Goal: Task Accomplishment & Management: Complete application form

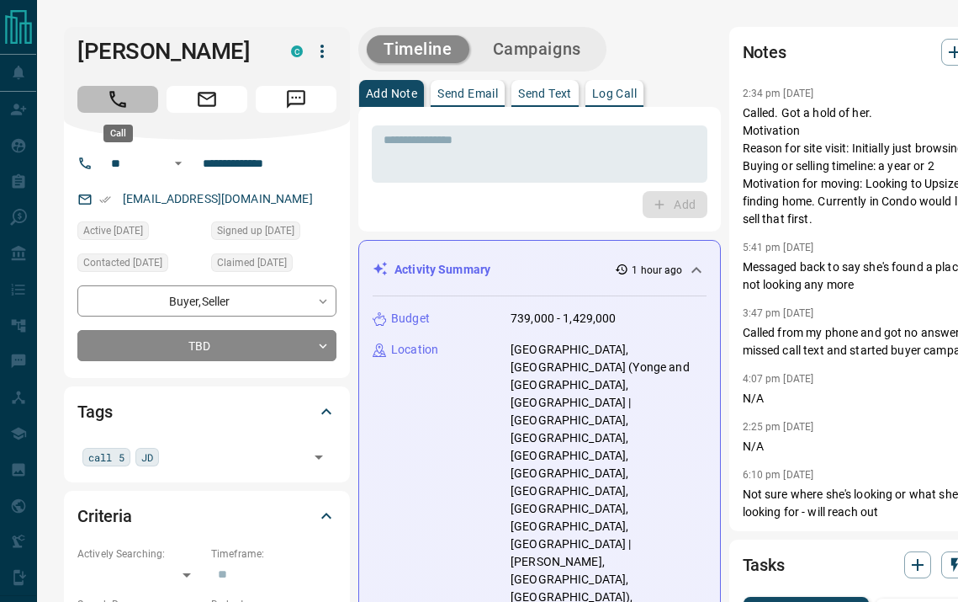
click at [139, 106] on button "Call" at bounding box center [117, 99] width 81 height 27
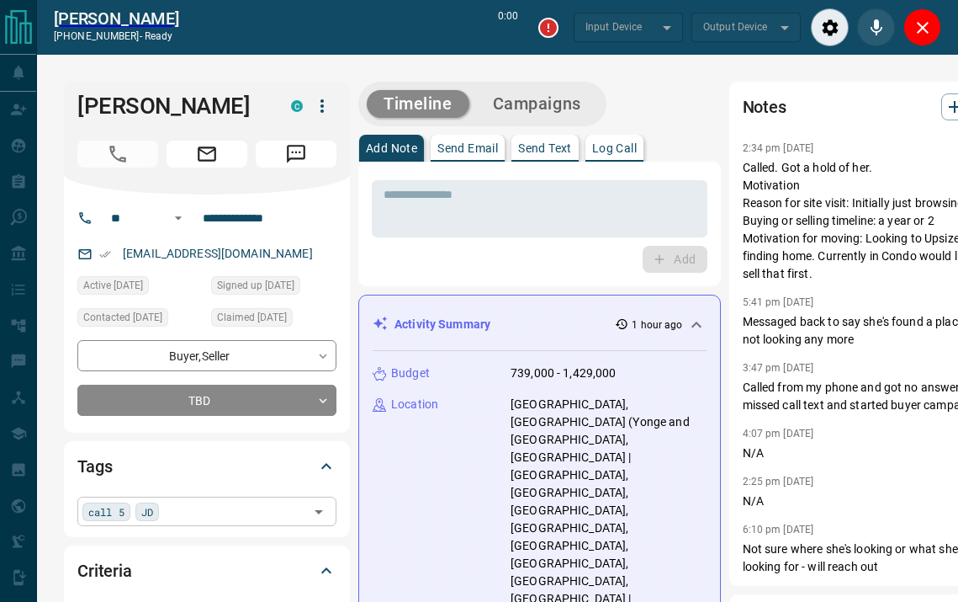
click at [177, 518] on div "call 5 JD ​" at bounding box center [206, 510] width 259 height 29
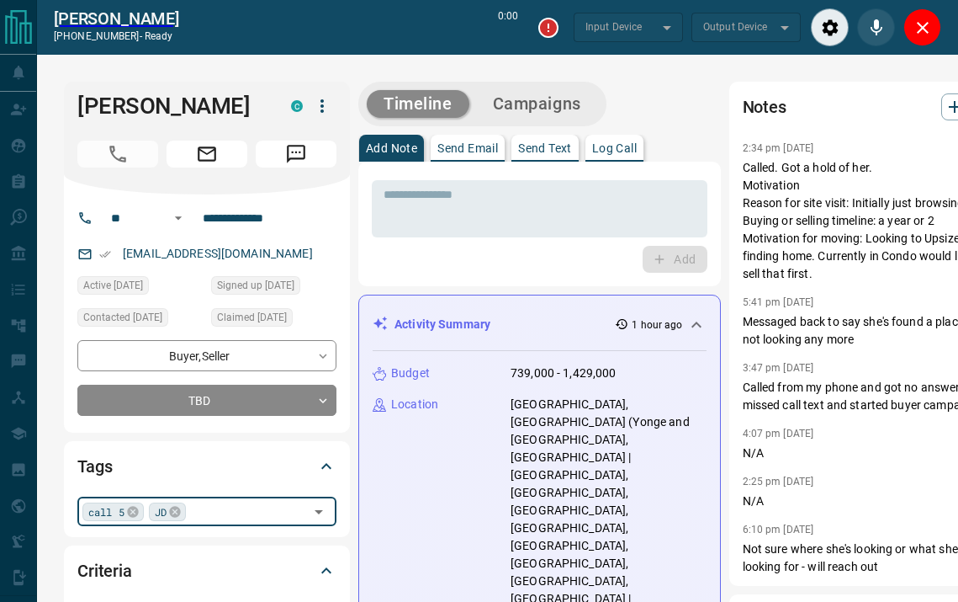
type input "*******"
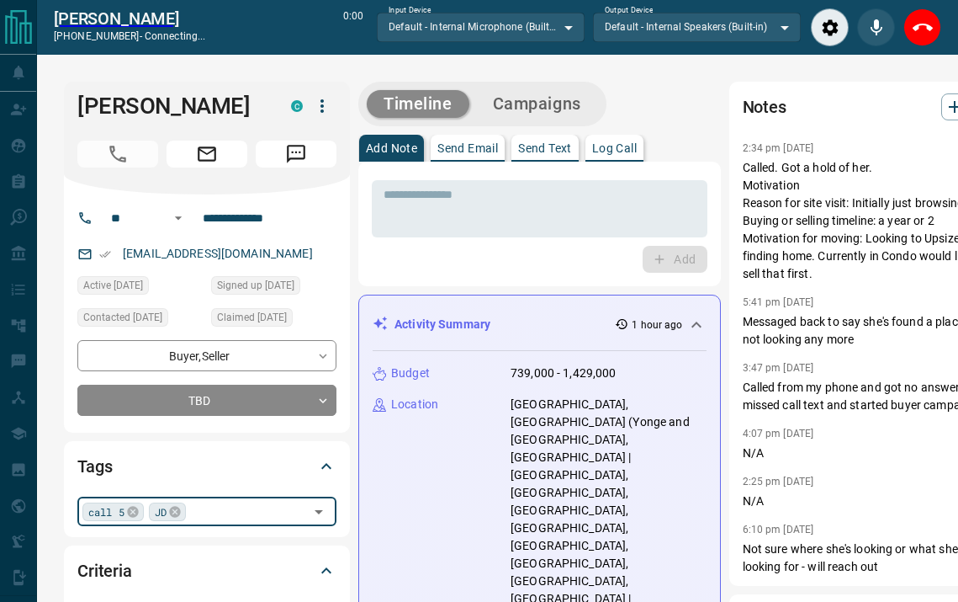
type input "*"
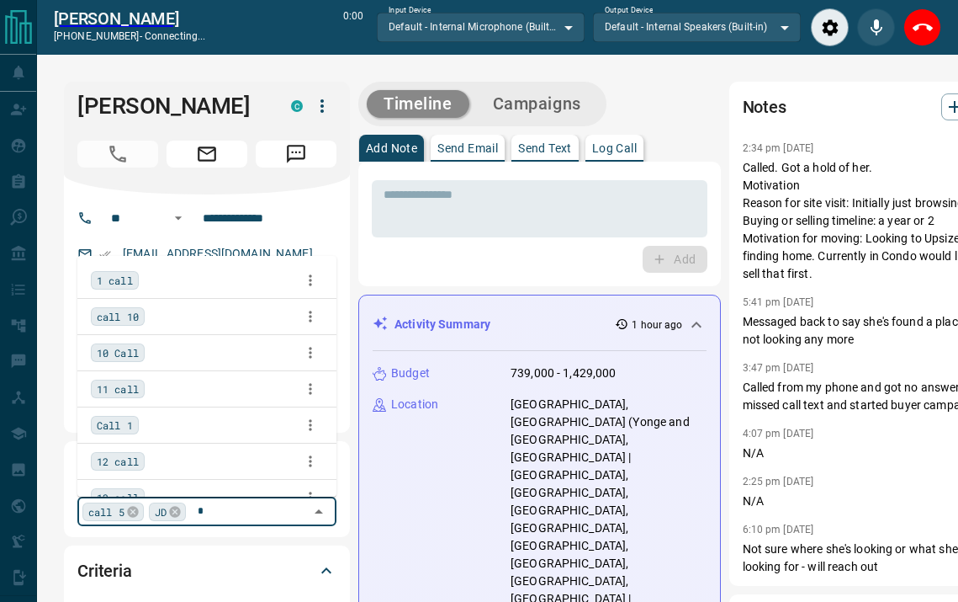
click at [107, 286] on span "1 call" at bounding box center [115, 280] width 36 height 17
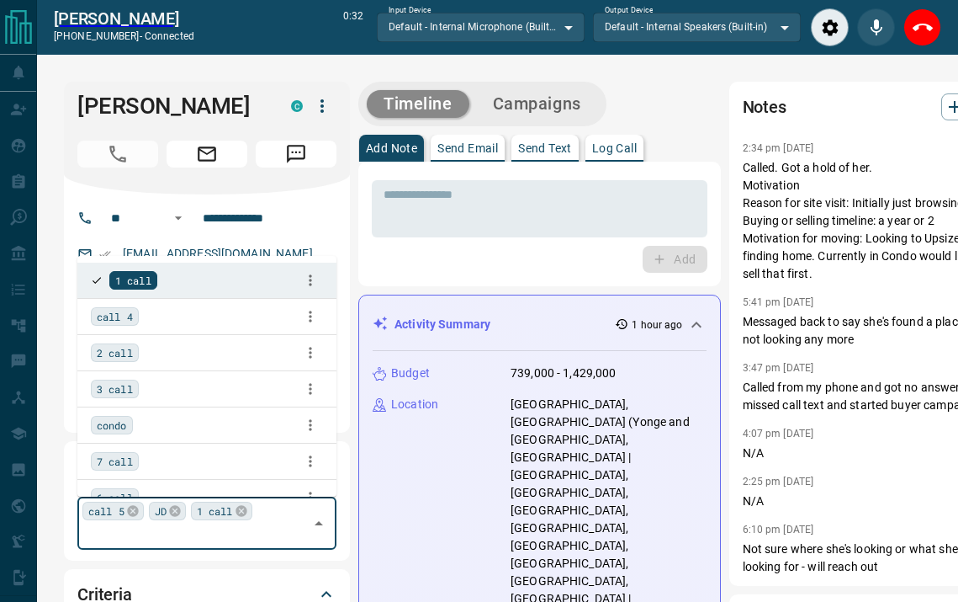
scroll to position [453, 0]
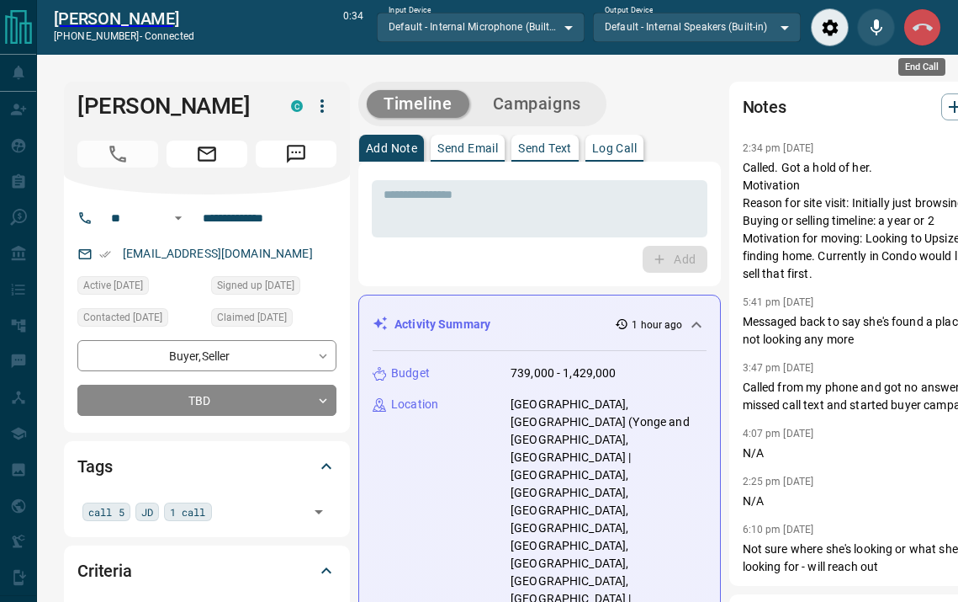
click at [936, 33] on button "End Call" at bounding box center [923, 27] width 38 height 38
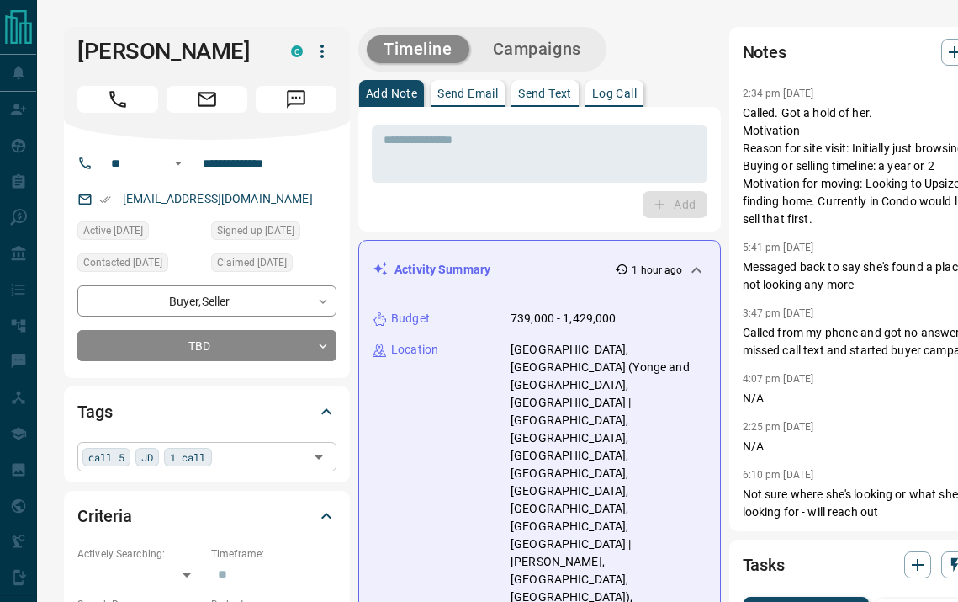
click at [243, 465] on div "call 5 JD 1 call ​" at bounding box center [206, 456] width 259 height 29
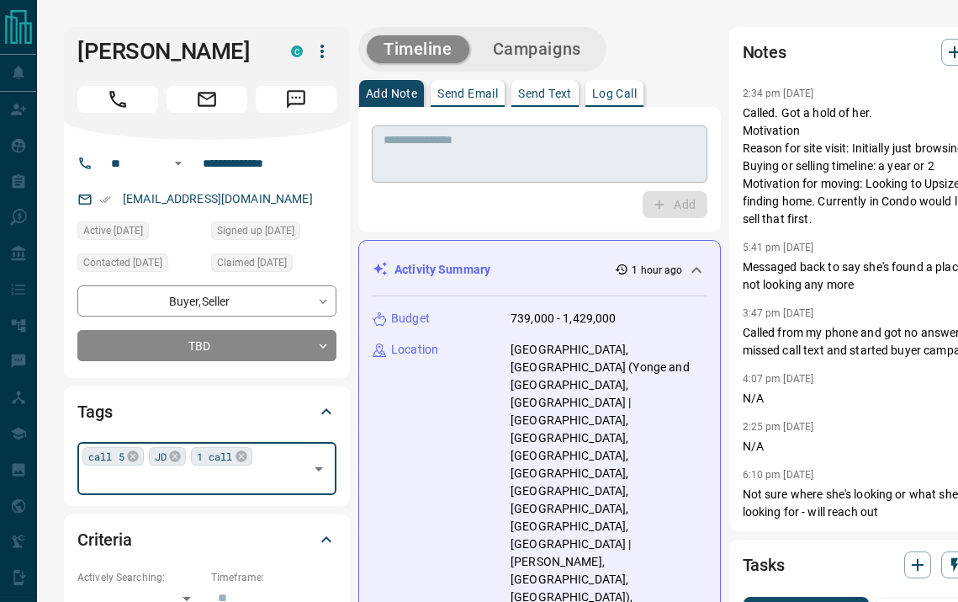
click at [475, 151] on textarea at bounding box center [540, 154] width 312 height 43
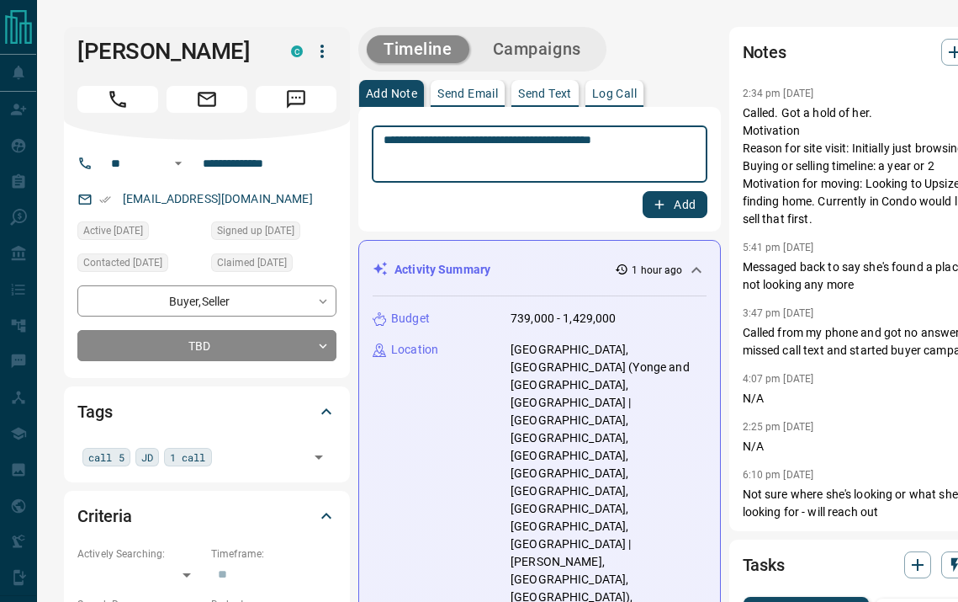
click at [629, 141] on textarea "**********" at bounding box center [525, 154] width 283 height 43
type textarea "**********"
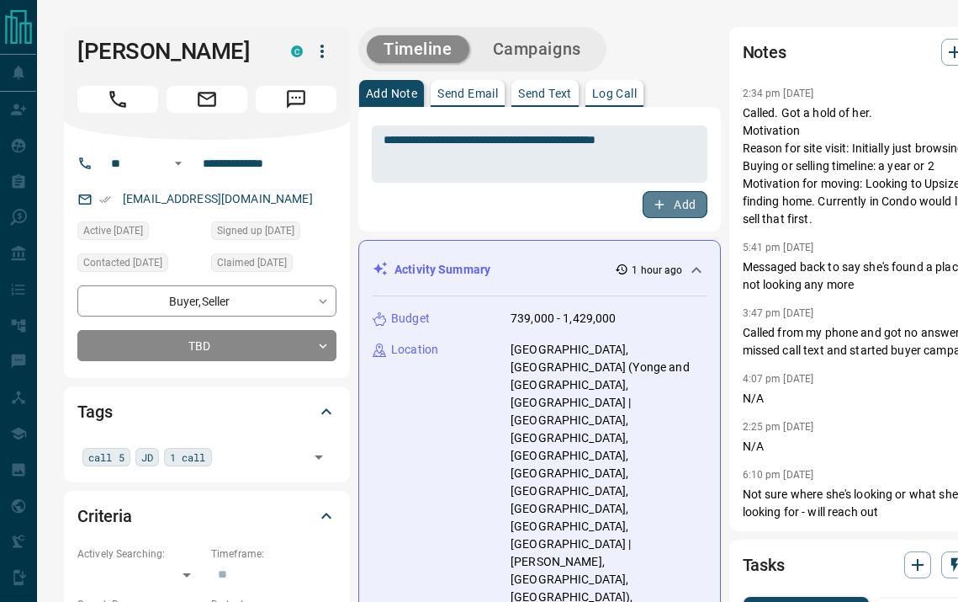
click at [659, 201] on button "Add" at bounding box center [675, 204] width 64 height 27
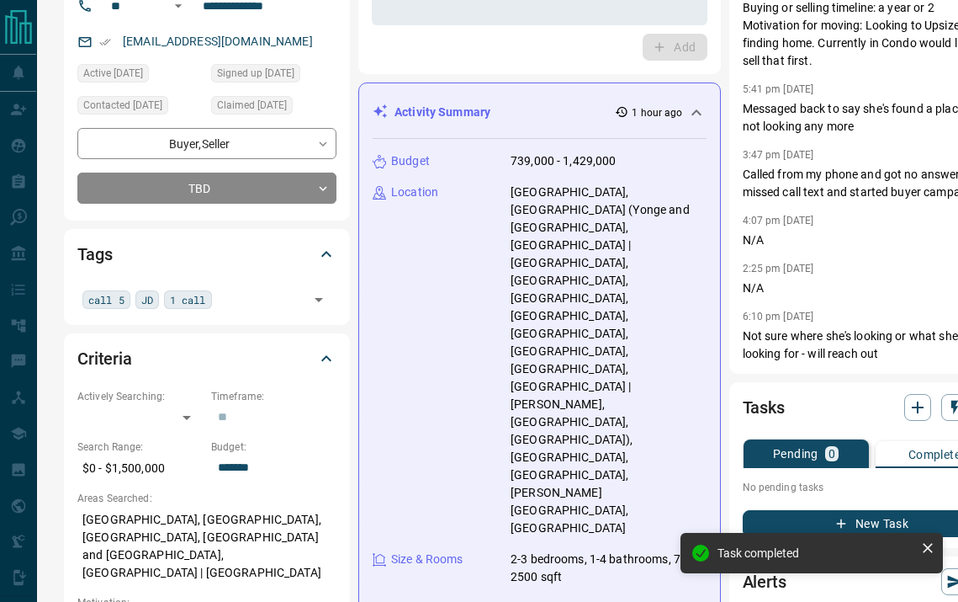
scroll to position [187, 0]
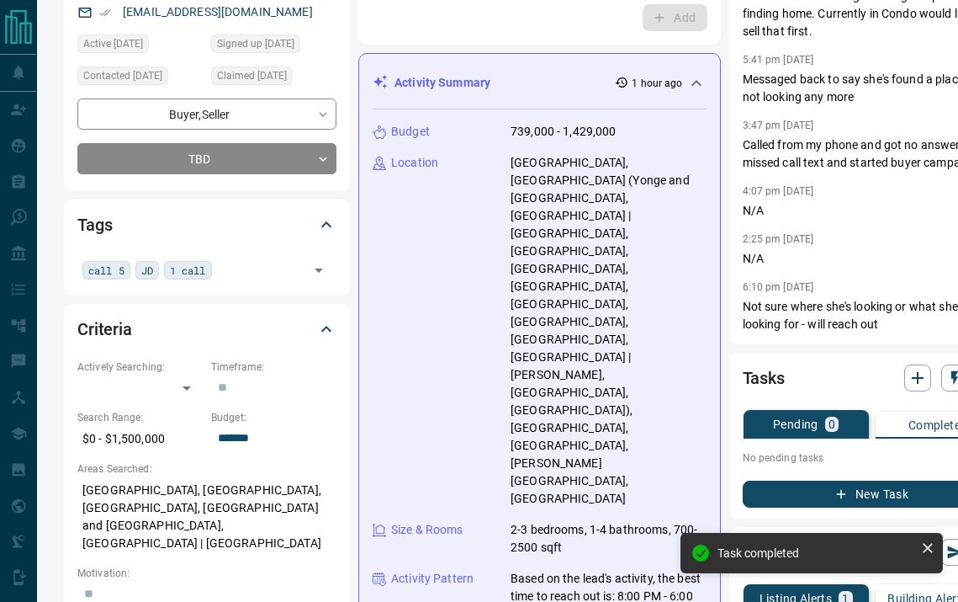
click at [759, 484] on button "New Task" at bounding box center [872, 493] width 259 height 27
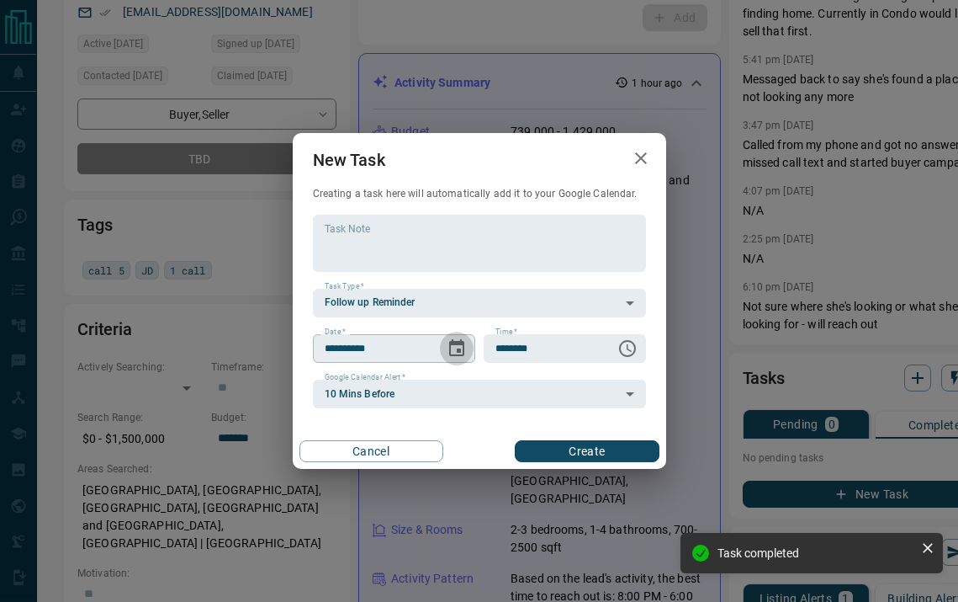
click at [458, 355] on icon "Choose date, selected date is Aug 14, 2025" at bounding box center [456, 347] width 15 height 17
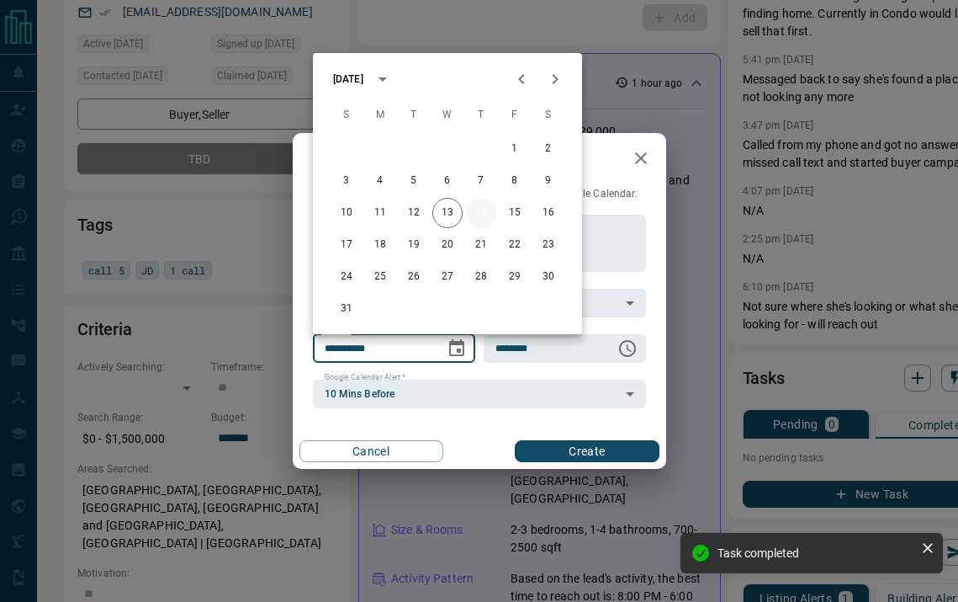
click at [484, 220] on button "14" at bounding box center [481, 213] width 30 height 30
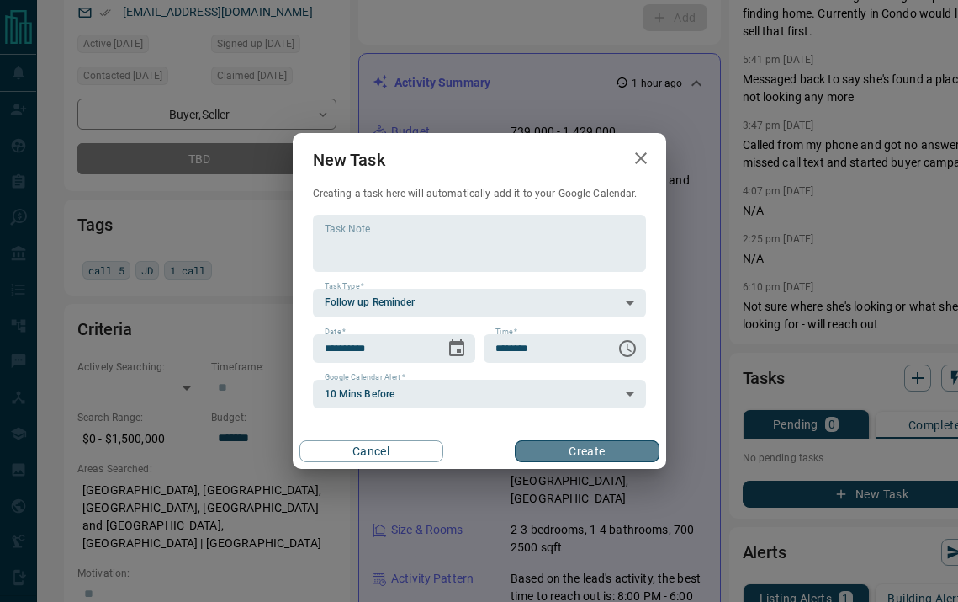
click at [547, 454] on button "Create" at bounding box center [587, 451] width 144 height 22
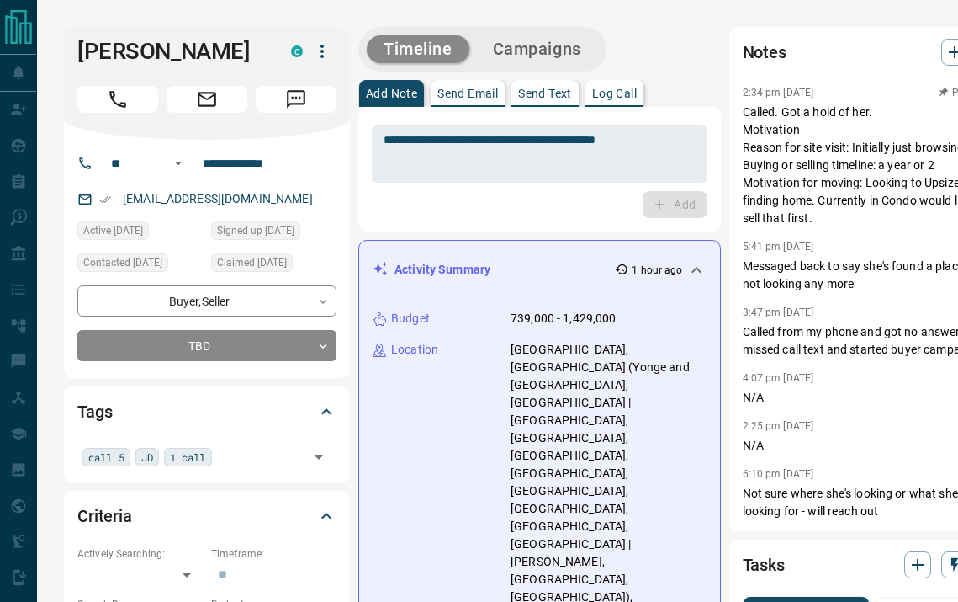
scroll to position [0, 0]
click at [541, 129] on div "**********" at bounding box center [540, 153] width 336 height 57
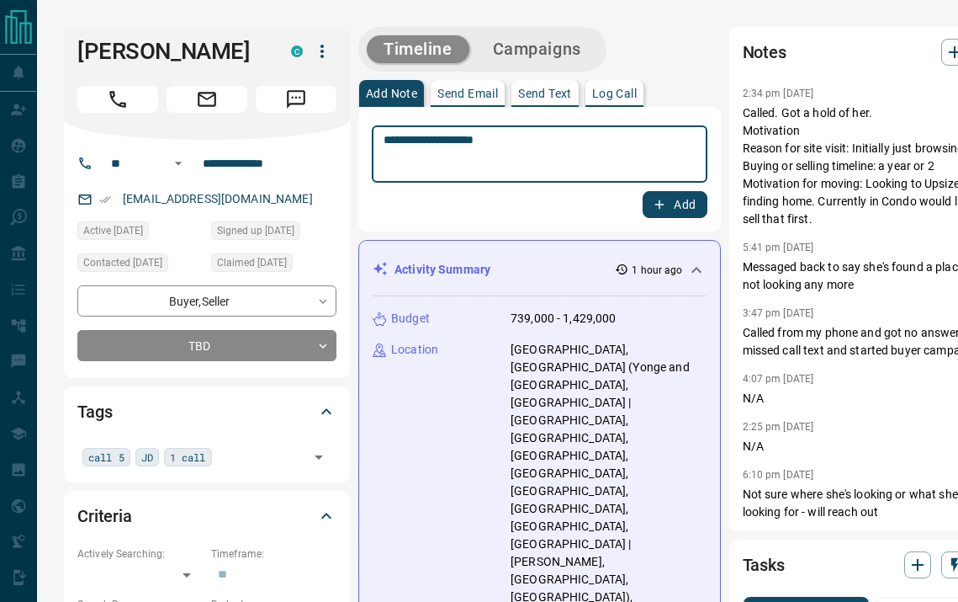
type textarea "**********"
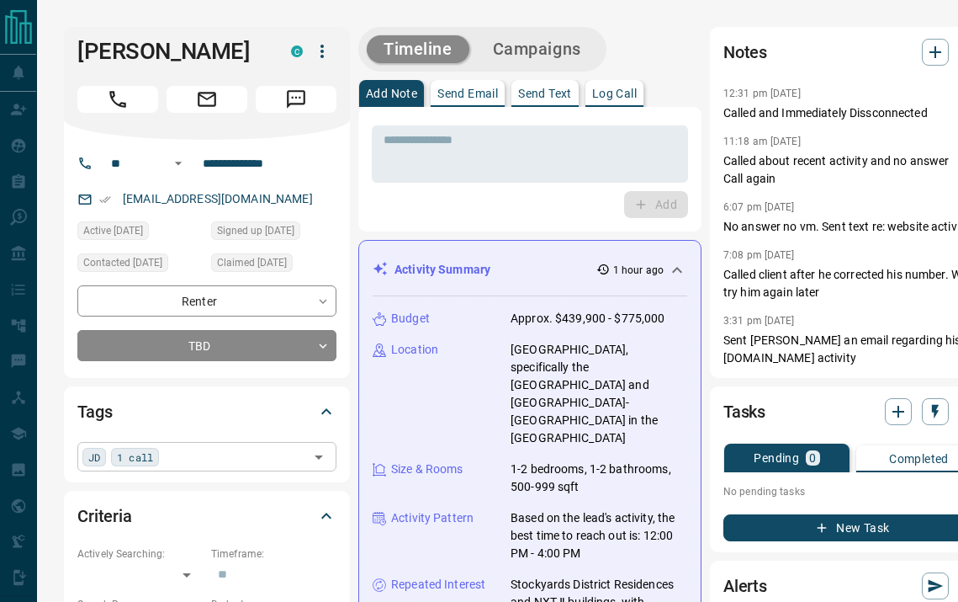
click at [198, 460] on input "text" at bounding box center [234, 456] width 140 height 19
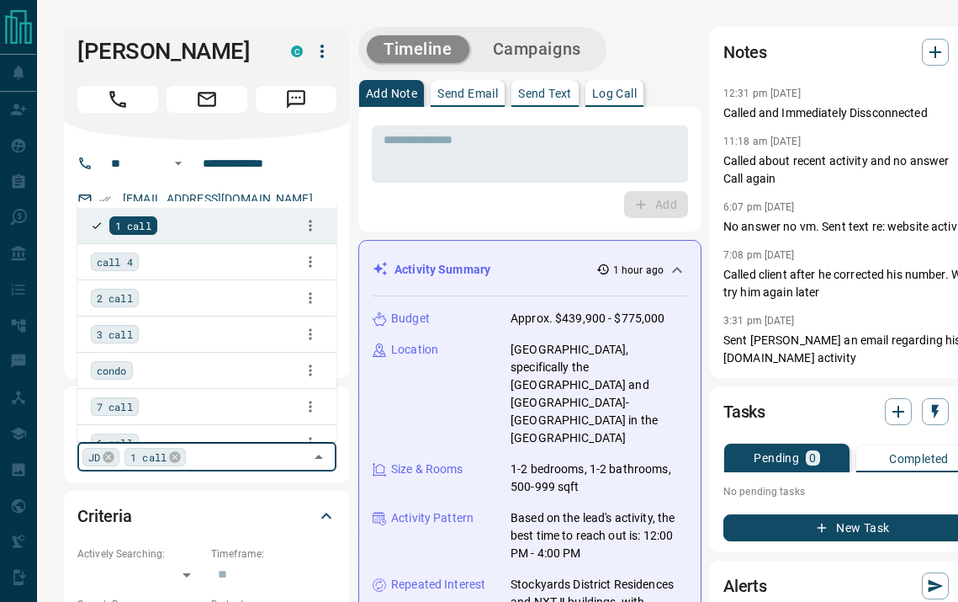
type input "*"
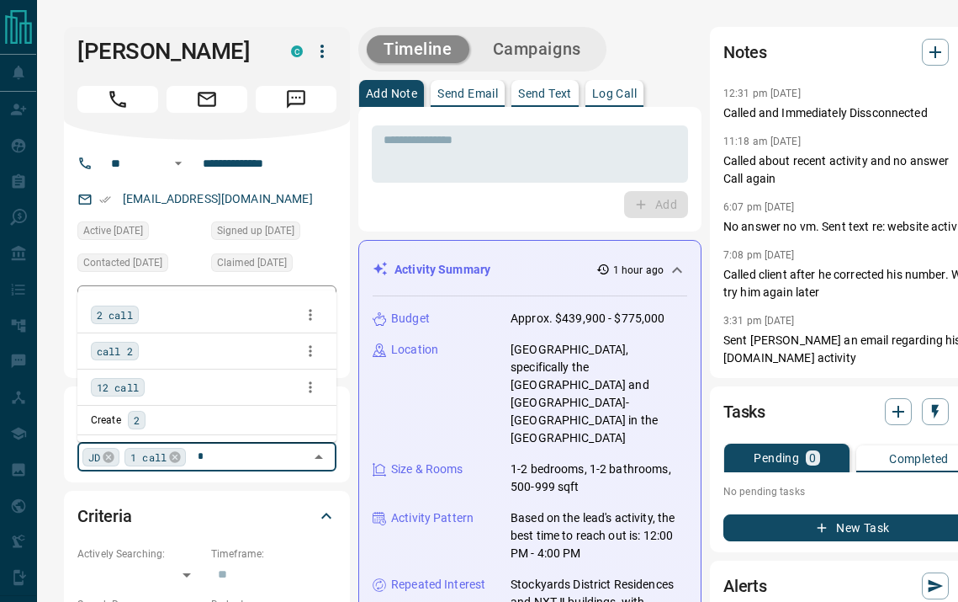
click at [122, 350] on span "call 2" at bounding box center [115, 350] width 36 height 17
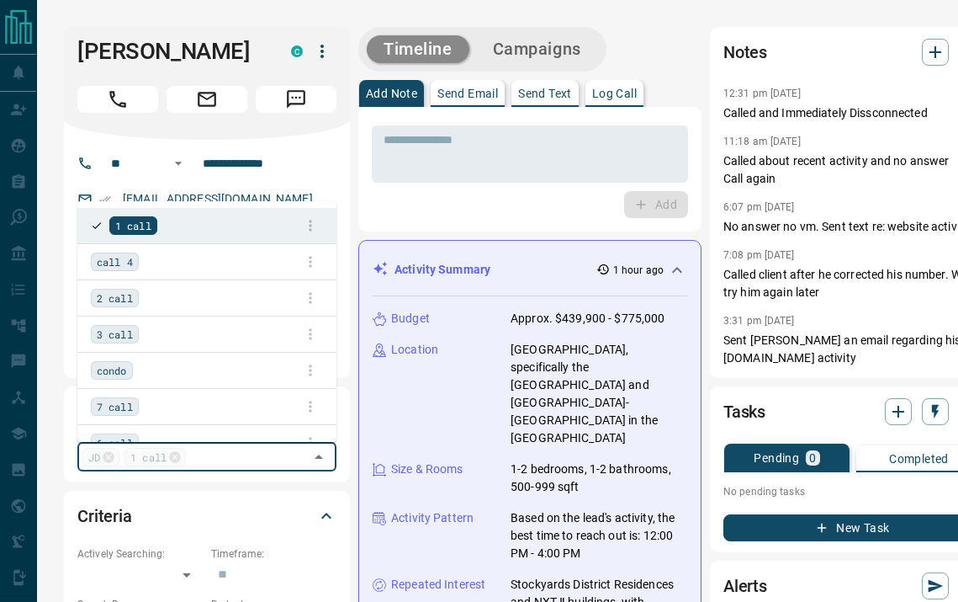
scroll to position [417, 0]
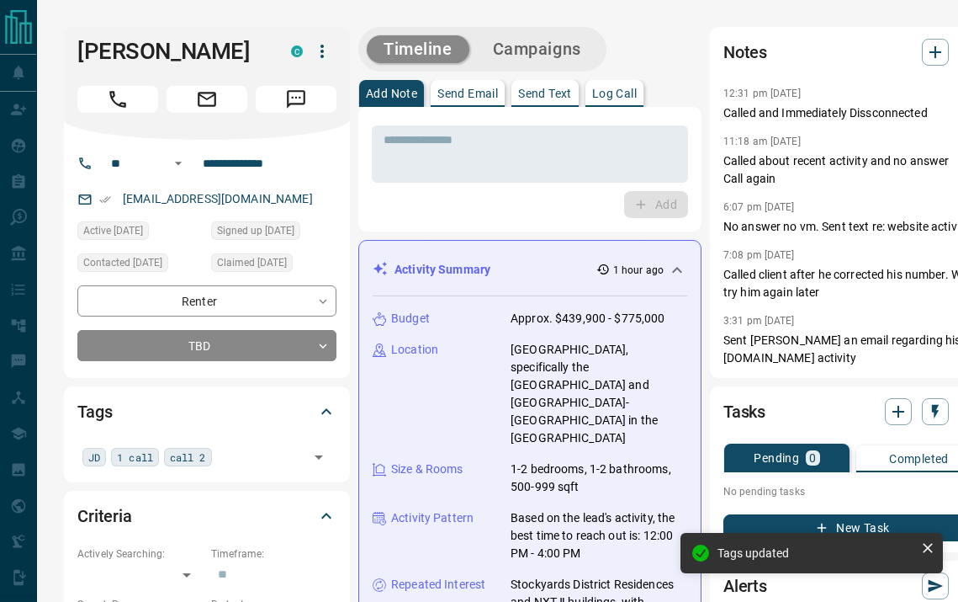
click at [611, 102] on button "Log Call" at bounding box center [615, 93] width 58 height 27
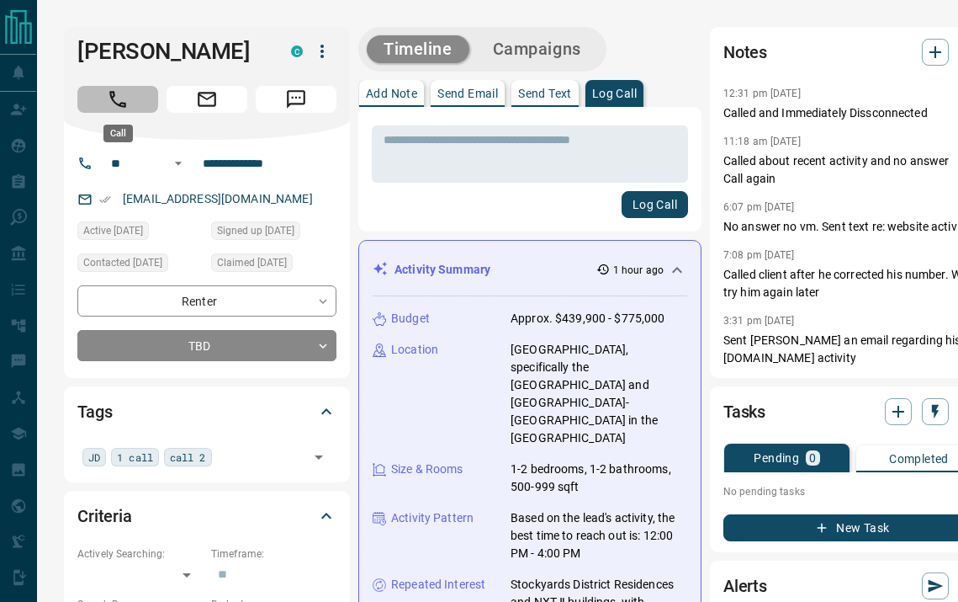
click at [112, 106] on icon "Call" at bounding box center [118, 99] width 22 height 22
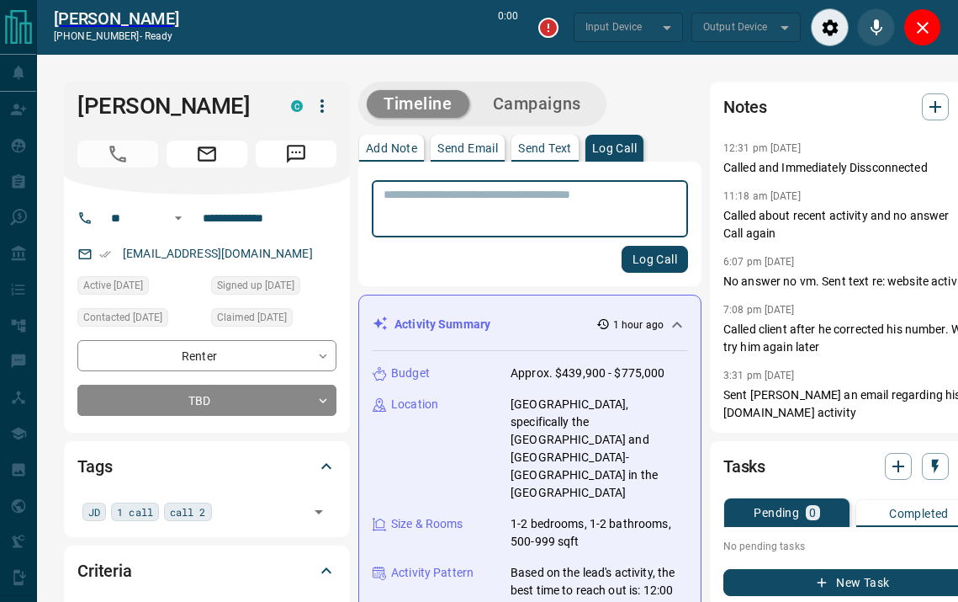
type input "*******"
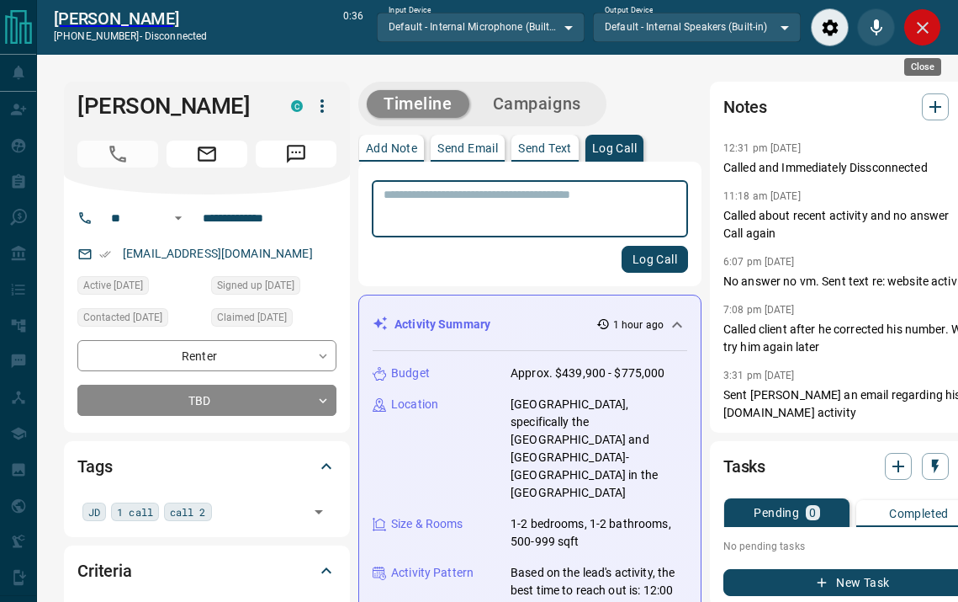
click at [920, 13] on button "Close" at bounding box center [923, 27] width 38 height 38
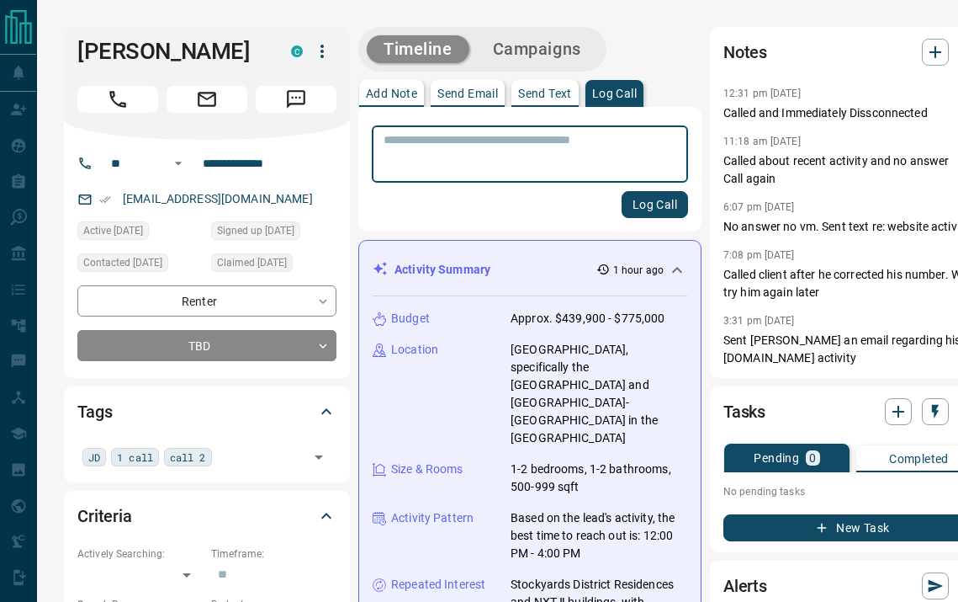
click at [533, 135] on textarea at bounding box center [530, 154] width 293 height 43
type textarea "**********"
click at [631, 204] on button "Log Call" at bounding box center [655, 204] width 66 height 27
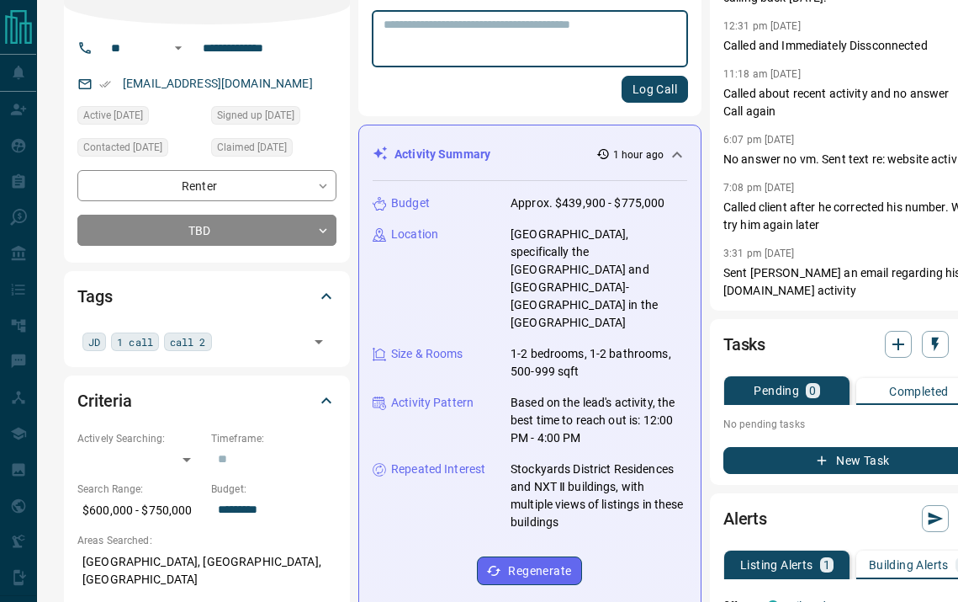
scroll to position [121, 0]
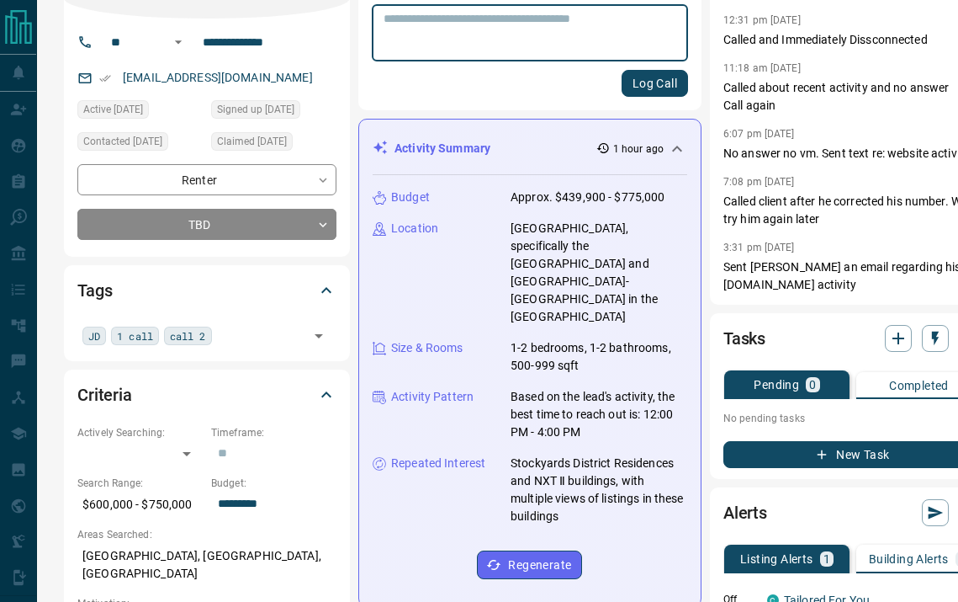
click at [730, 458] on button "New Task" at bounding box center [853, 454] width 259 height 27
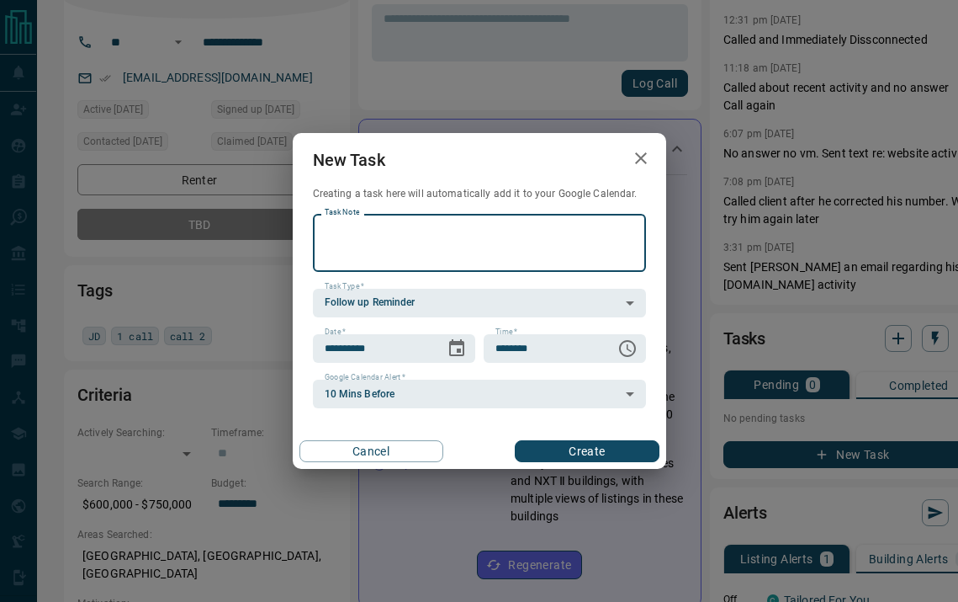
click at [563, 441] on button "Create" at bounding box center [587, 451] width 144 height 22
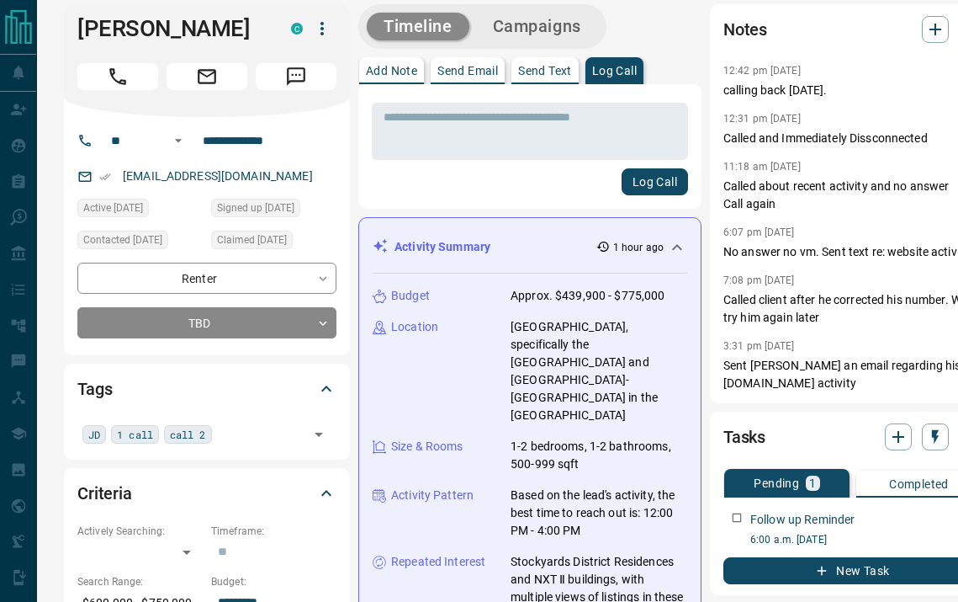
scroll to position [0, 0]
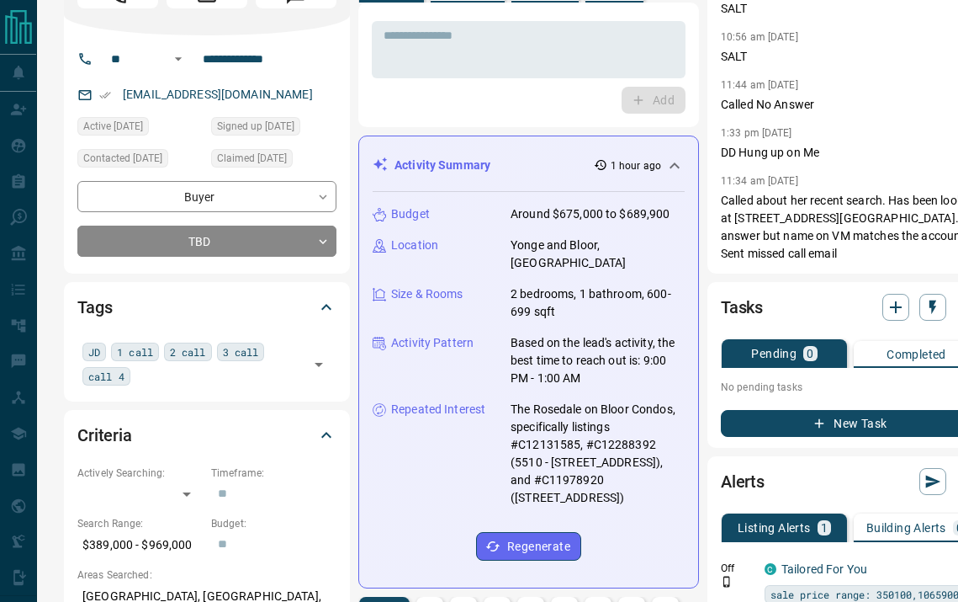
scroll to position [107, 0]
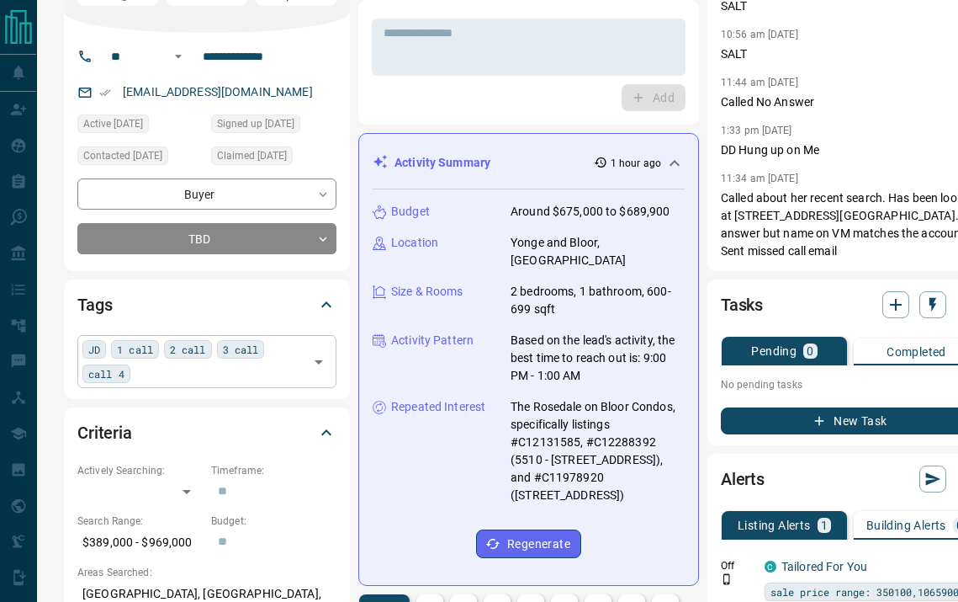
click at [180, 371] on div "JD 1 call 2 call 3 call call 4 ​" at bounding box center [206, 361] width 259 height 52
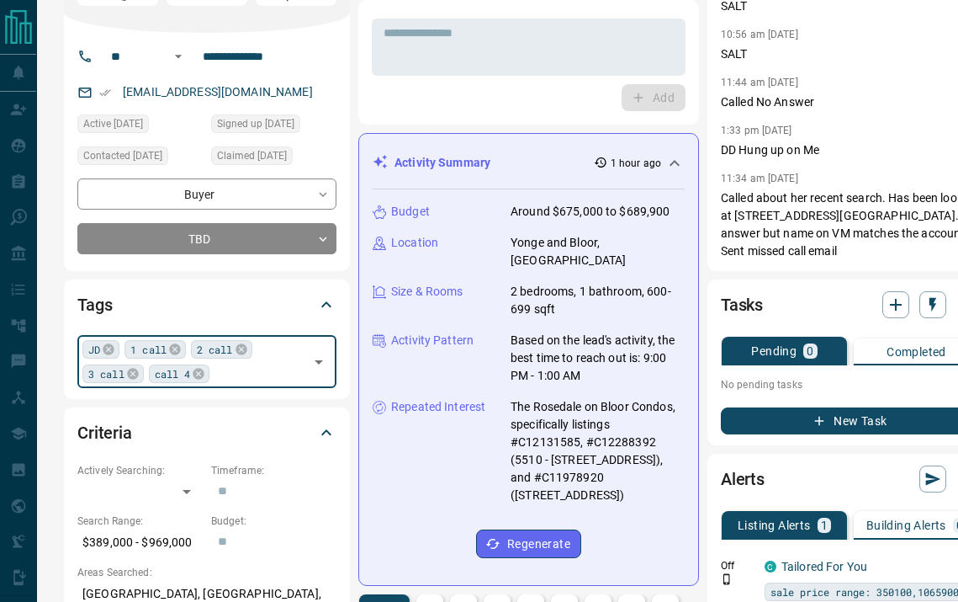
type input "*"
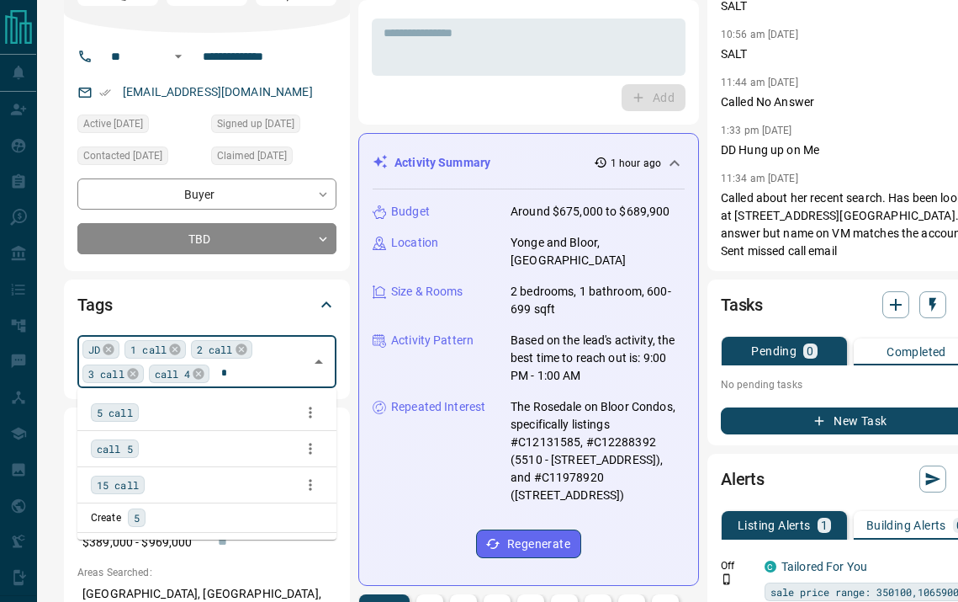
click at [131, 406] on span "5 call" at bounding box center [115, 412] width 36 height 17
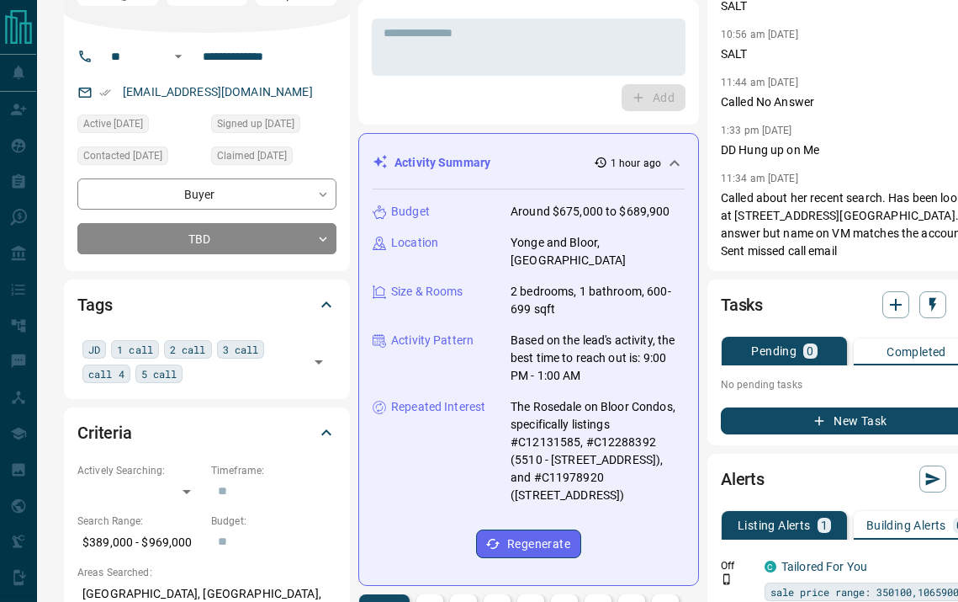
scroll to position [0, 0]
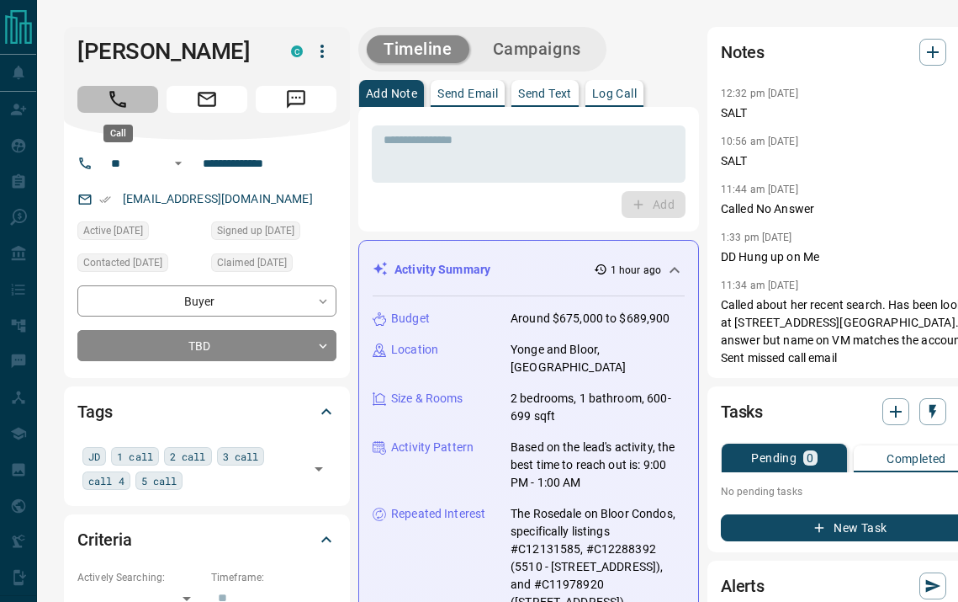
click at [121, 101] on icon "Call" at bounding box center [118, 99] width 22 height 22
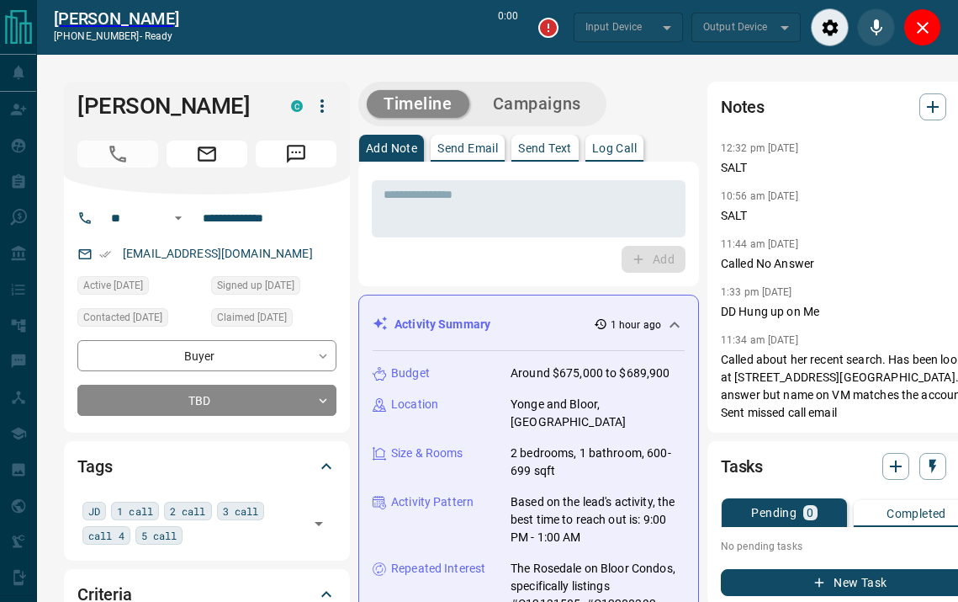
type input "*******"
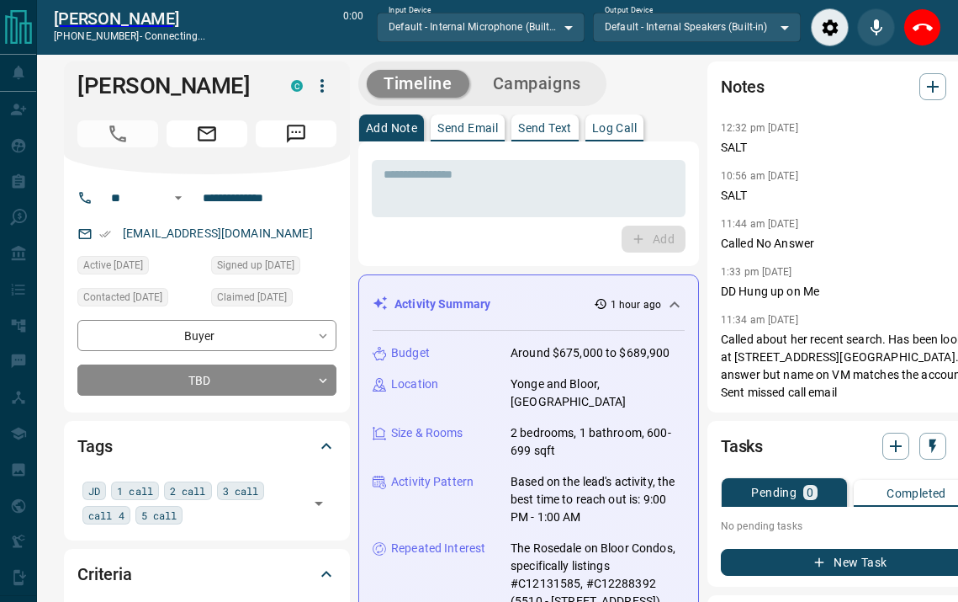
scroll to position [26, 0]
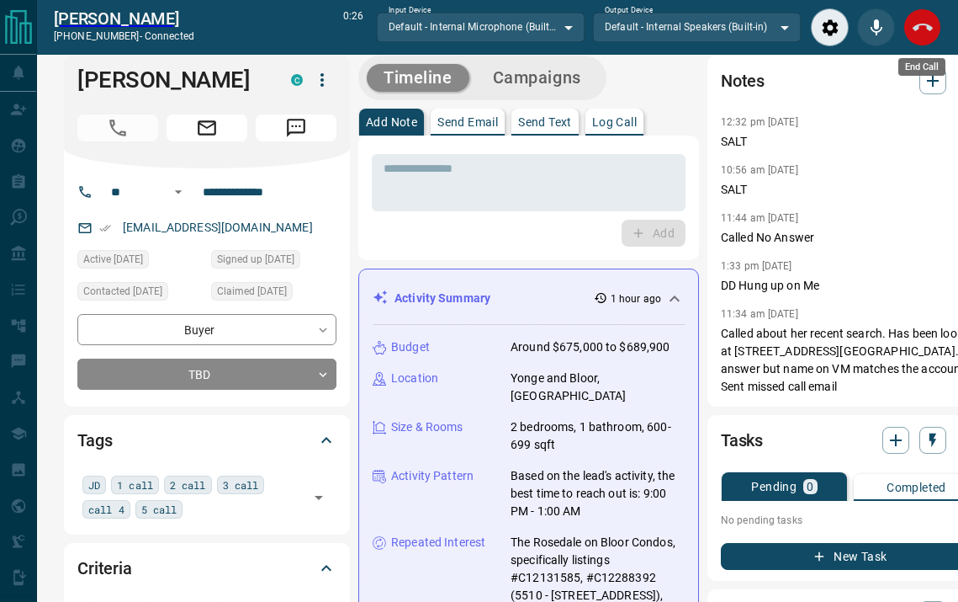
click at [925, 35] on icon "End Call" at bounding box center [923, 28] width 20 height 20
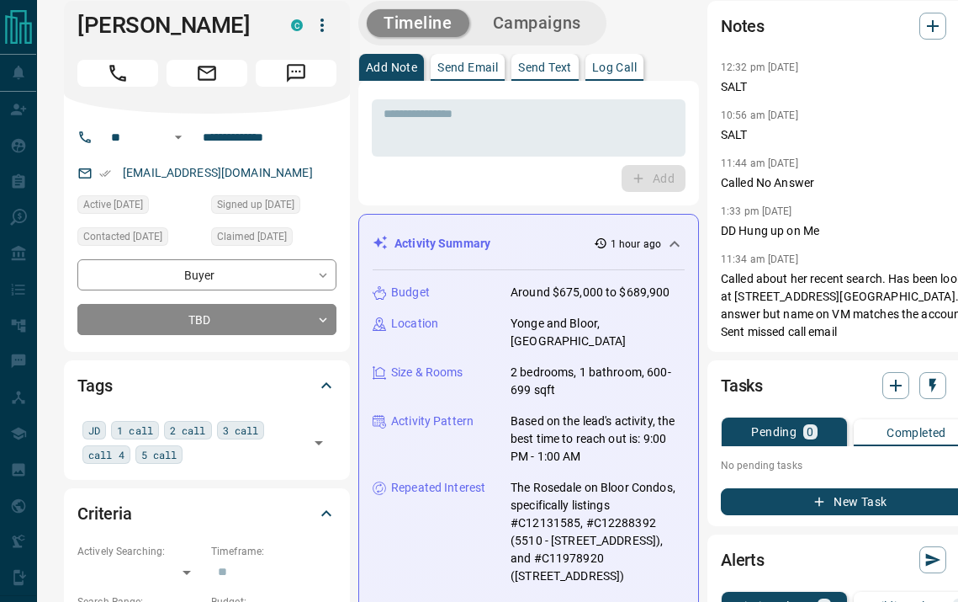
scroll to position [0, 0]
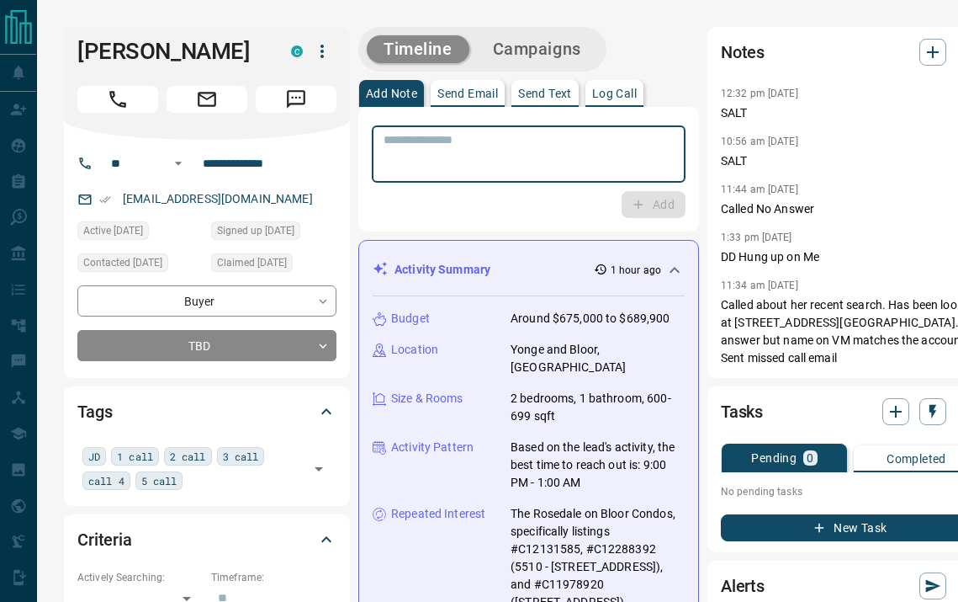
click at [544, 151] on textarea at bounding box center [529, 154] width 290 height 43
type textarea "****"
click at [631, 197] on button "Add" at bounding box center [654, 204] width 64 height 27
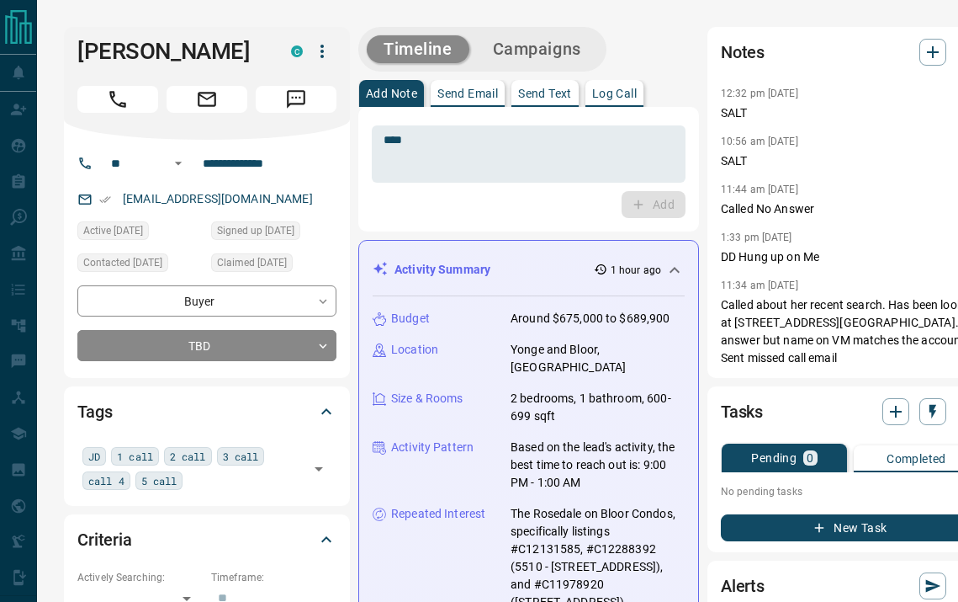
click at [577, 50] on button "Campaigns" at bounding box center [537, 49] width 122 height 28
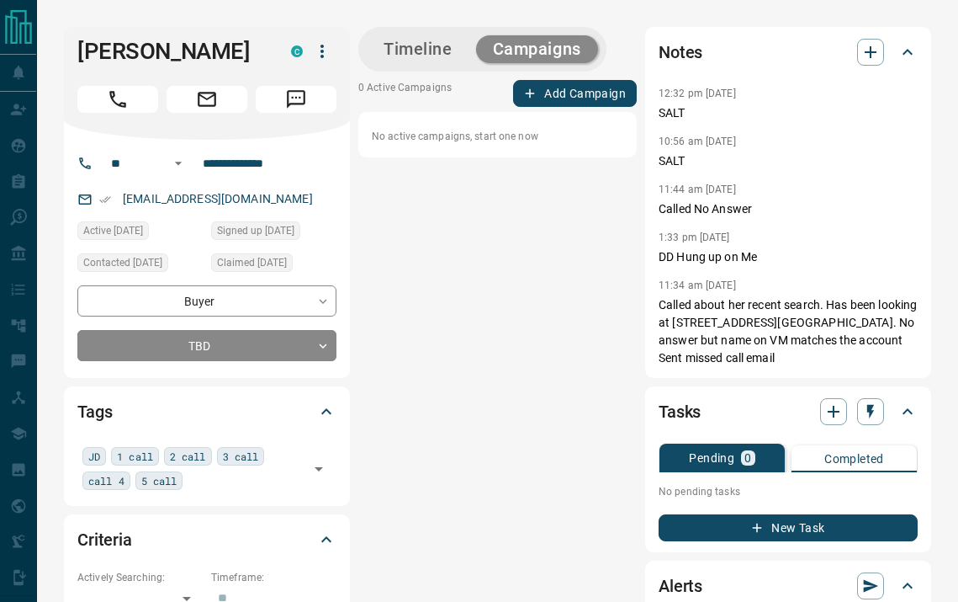
click at [568, 97] on button "Add Campaign" at bounding box center [575, 93] width 124 height 27
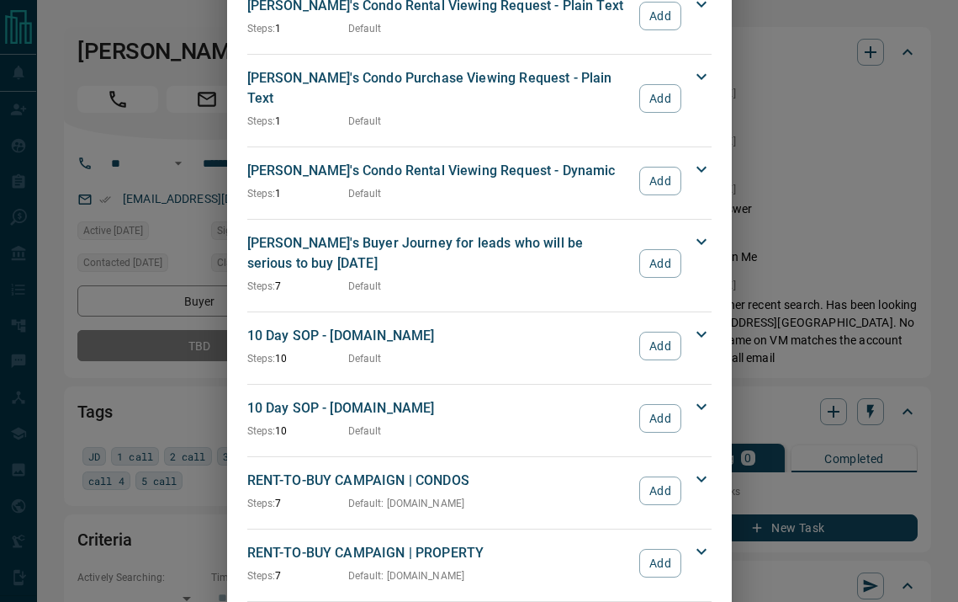
scroll to position [1646, 0]
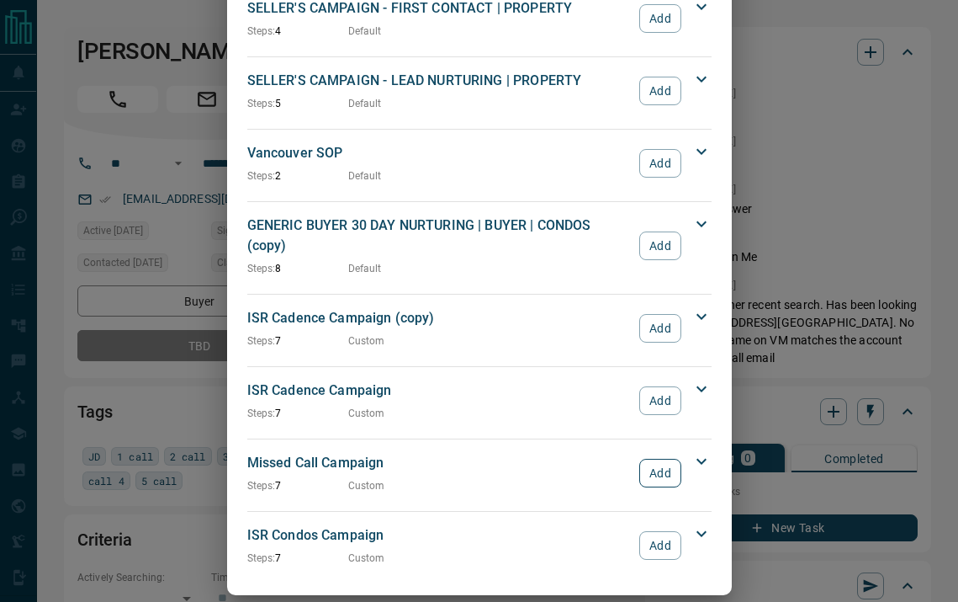
click at [648, 459] on button "Add" at bounding box center [660, 473] width 41 height 29
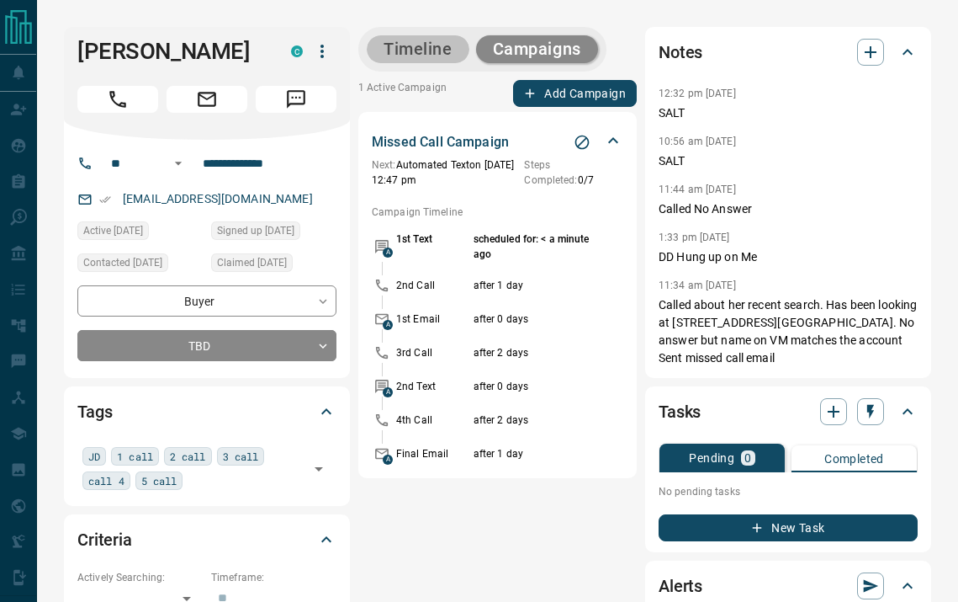
click at [386, 61] on button "Timeline" at bounding box center [418, 49] width 103 height 28
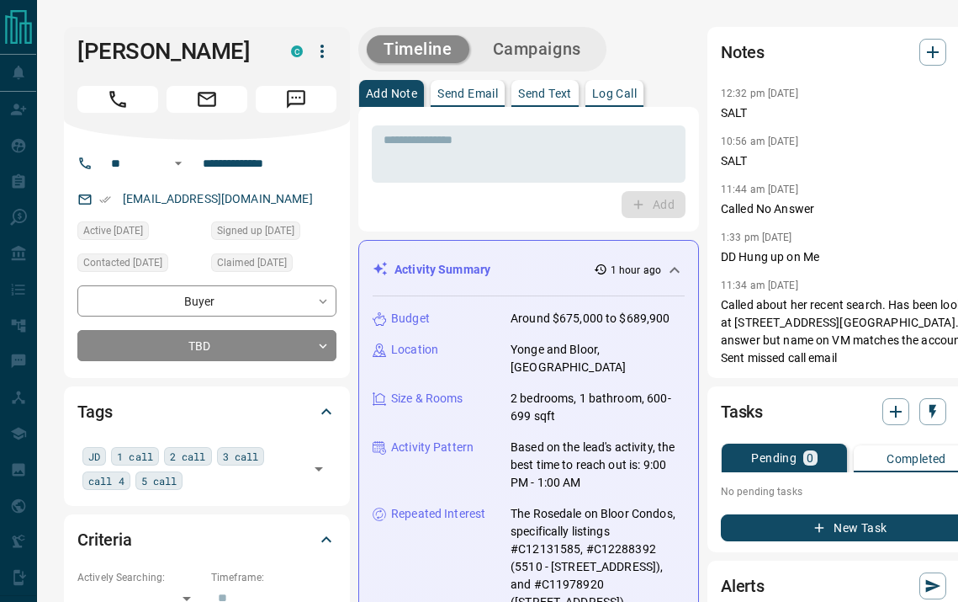
click at [628, 89] on p "Log Call" at bounding box center [614, 94] width 45 height 12
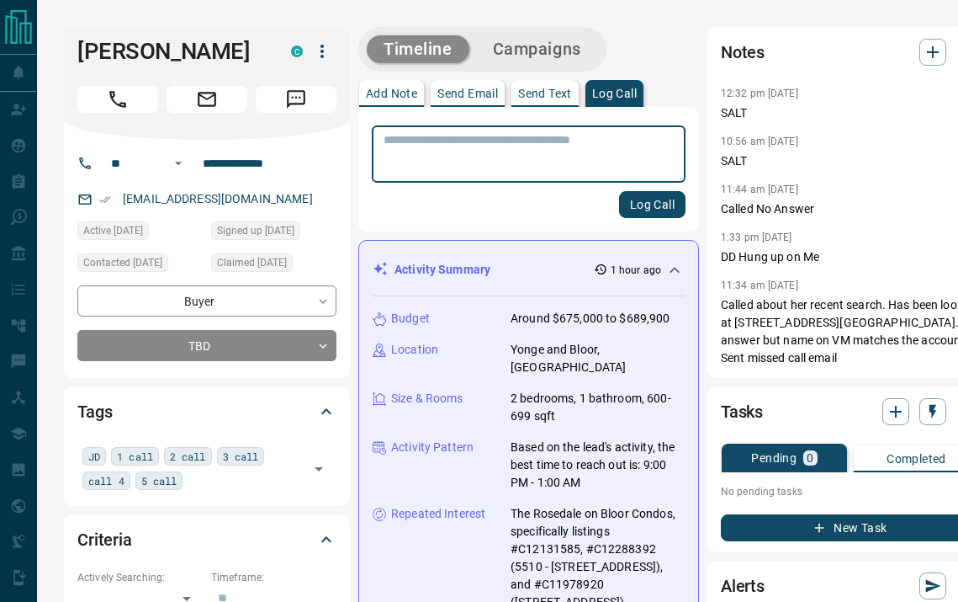
click at [588, 161] on textarea at bounding box center [529, 154] width 290 height 43
type textarea "****"
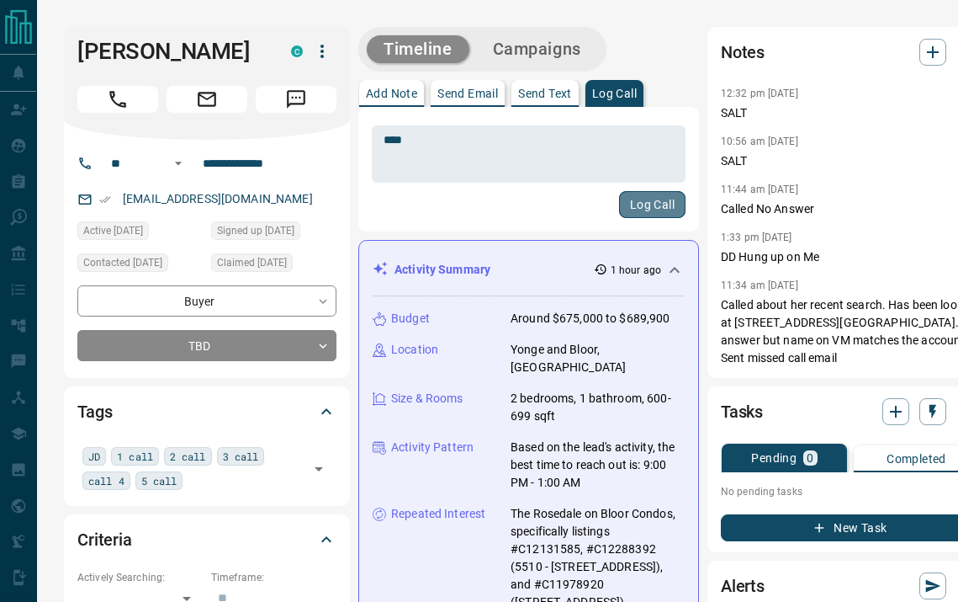
click at [649, 199] on button "Log Call" at bounding box center [652, 204] width 66 height 27
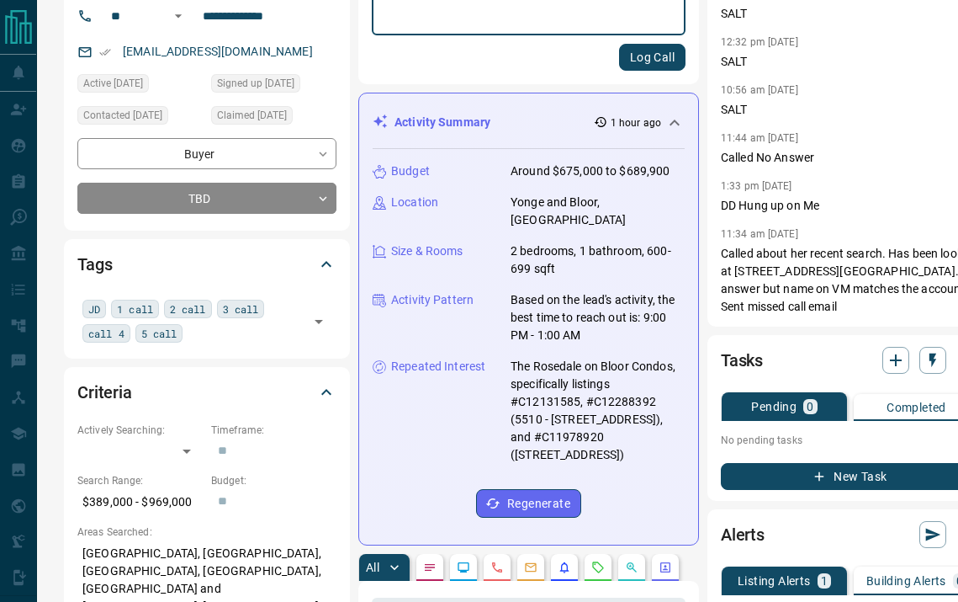
scroll to position [0, 0]
